Goal: Check status

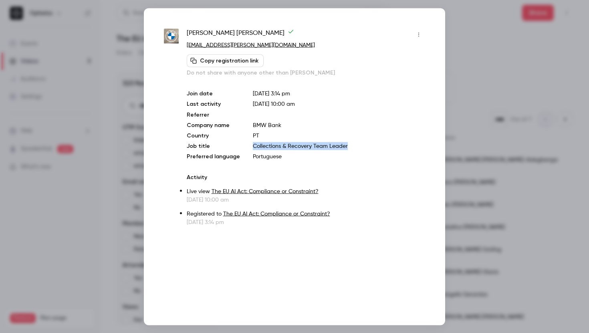
scroll to position [0, 394]
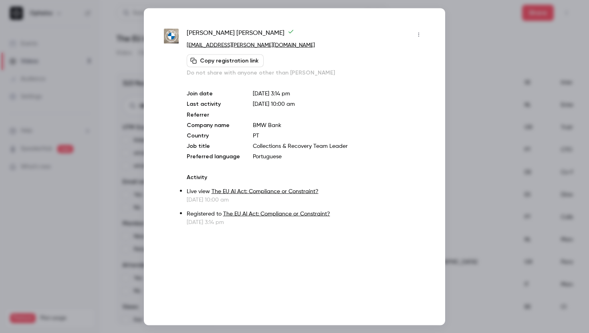
click at [445, 111] on div at bounding box center [294, 166] width 589 height 333
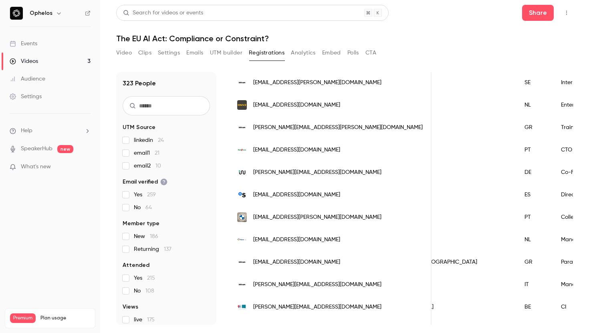
click at [127, 55] on button "Video" at bounding box center [124, 52] width 16 height 13
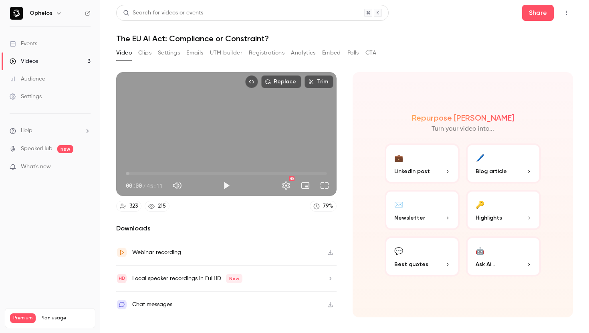
click at [328, 252] on icon "button" at bounding box center [330, 253] width 6 height 6
click at [329, 279] on icon "button" at bounding box center [330, 279] width 6 height 6
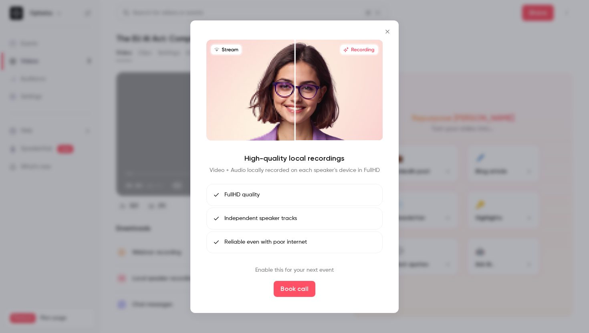
click at [384, 32] on icon "Close" at bounding box center [388, 31] width 10 height 6
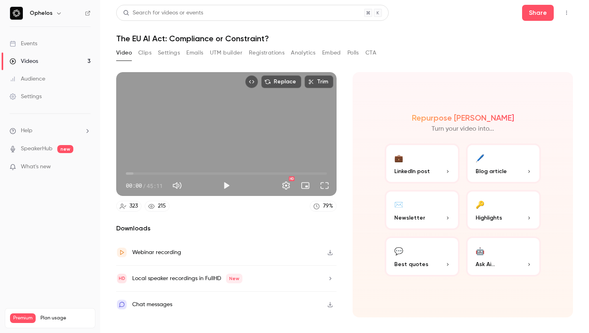
click at [322, 207] on link "79 %" at bounding box center [323, 206] width 27 height 11
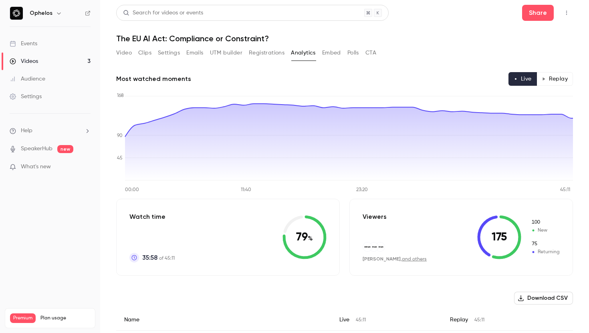
click at [550, 79] on button "Replay" at bounding box center [554, 79] width 36 height 14
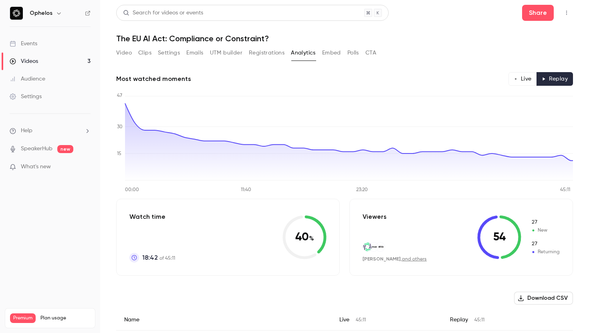
click at [526, 77] on button "Live" at bounding box center [522, 79] width 28 height 14
